Goal: Task Accomplishment & Management: Manage account settings

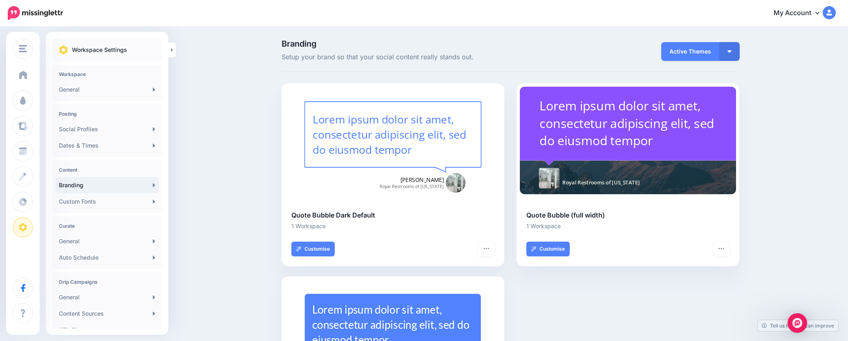
click at [42, 72] on span "Dashboard" at bounding box center [47, 74] width 31 height 7
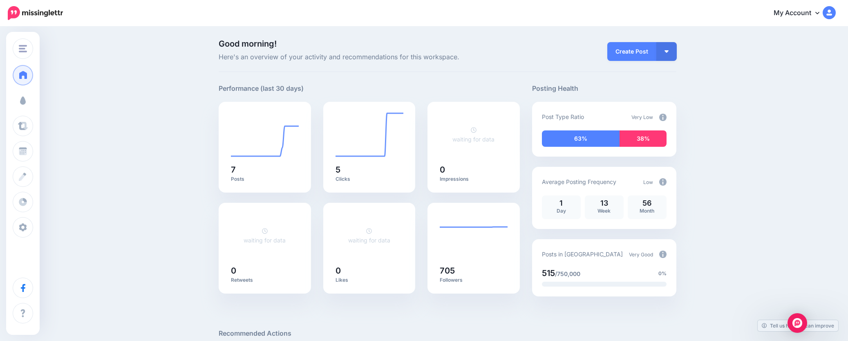
click at [39, 97] on span "Campaigns" at bounding box center [48, 100] width 32 height 7
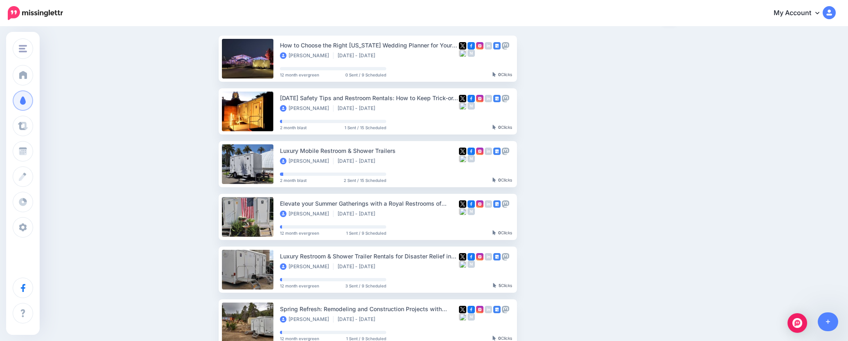
scroll to position [82, 0]
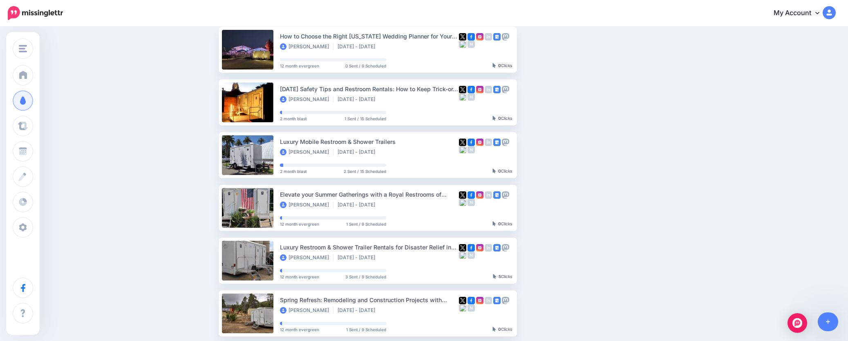
click at [590, 154] on img "button" at bounding box center [587, 155] width 7 height 2
click at [618, 143] on ul "How to Choose the Right California Wedding Planner for Your Dream Wedding Krist…" at bounding box center [448, 287] width 458 height 521
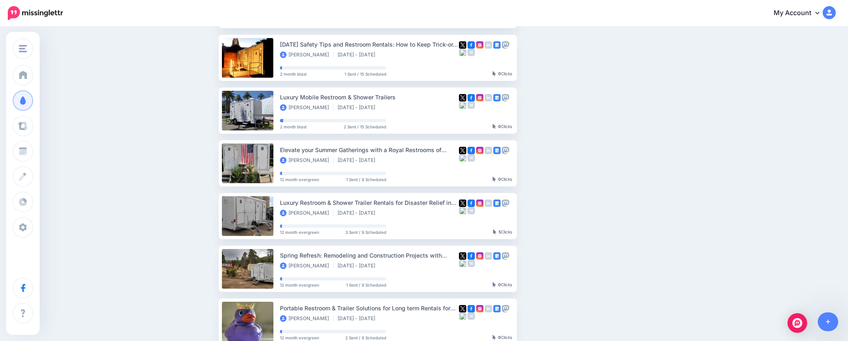
scroll to position [123, 0]
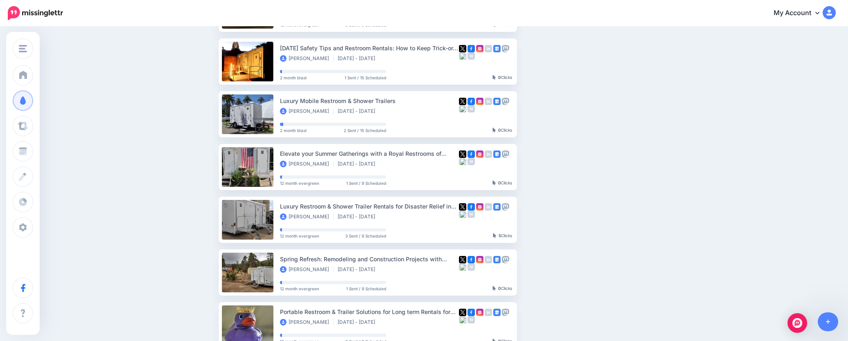
click at [590, 114] on img "button" at bounding box center [587, 114] width 7 height 2
click at [576, 168] on link "Reschedule Campaign" at bounding box center [543, 171] width 95 height 16
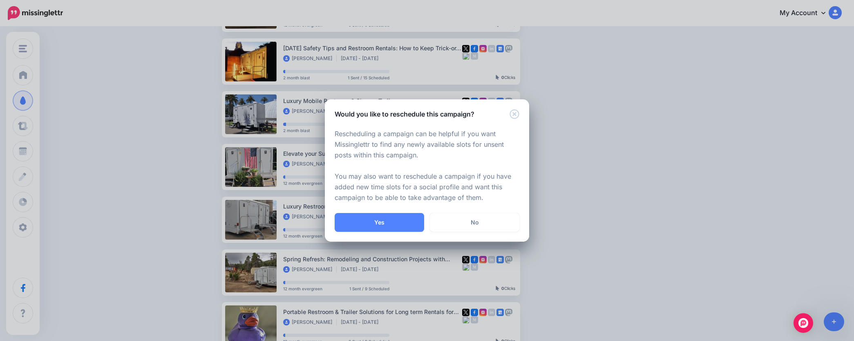
click at [481, 219] on link "No" at bounding box center [474, 222] width 89 height 19
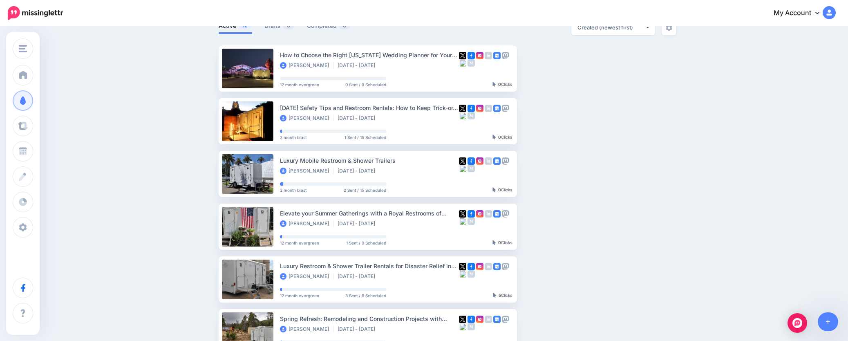
scroll to position [0, 0]
